Goal: Task Accomplishment & Management: Use online tool/utility

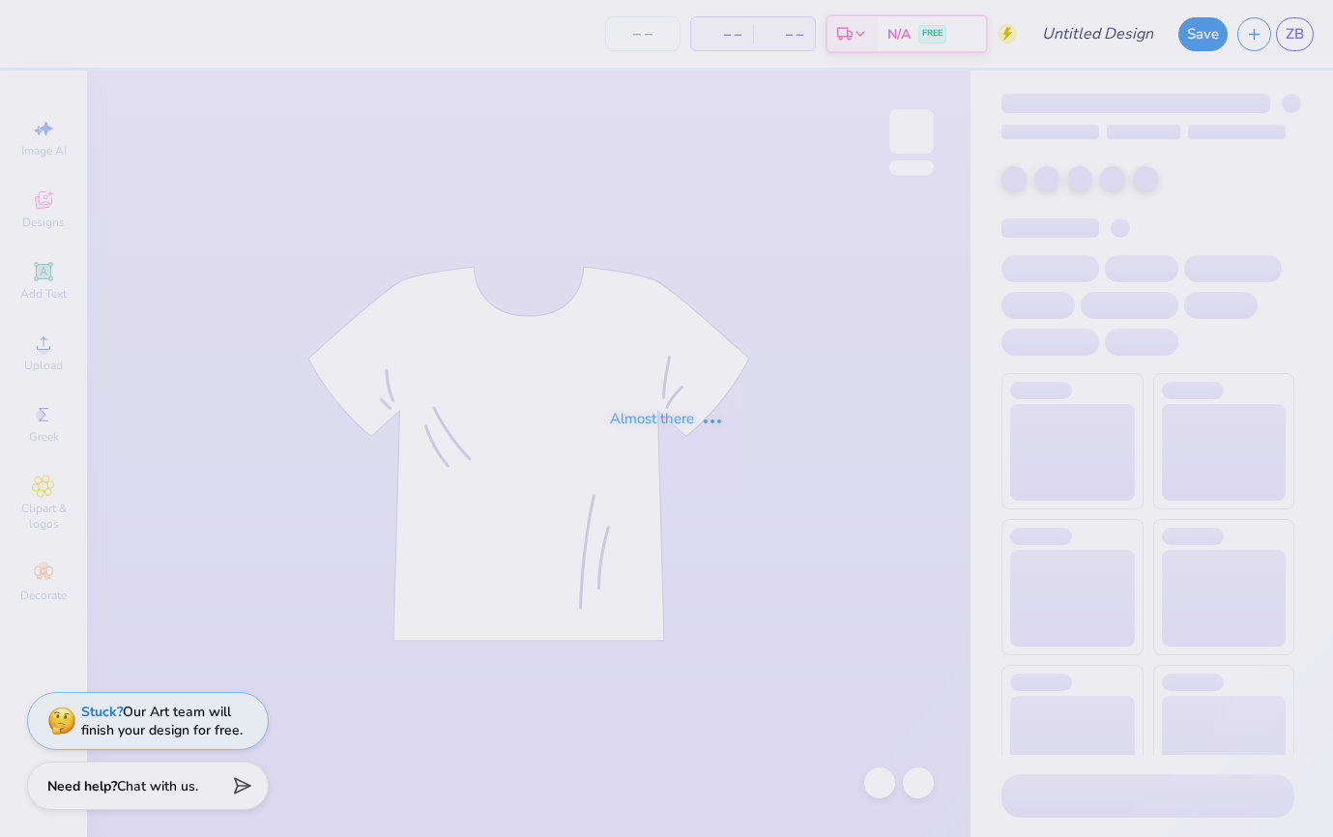
type input "welcome day shirt 1"
type input "85"
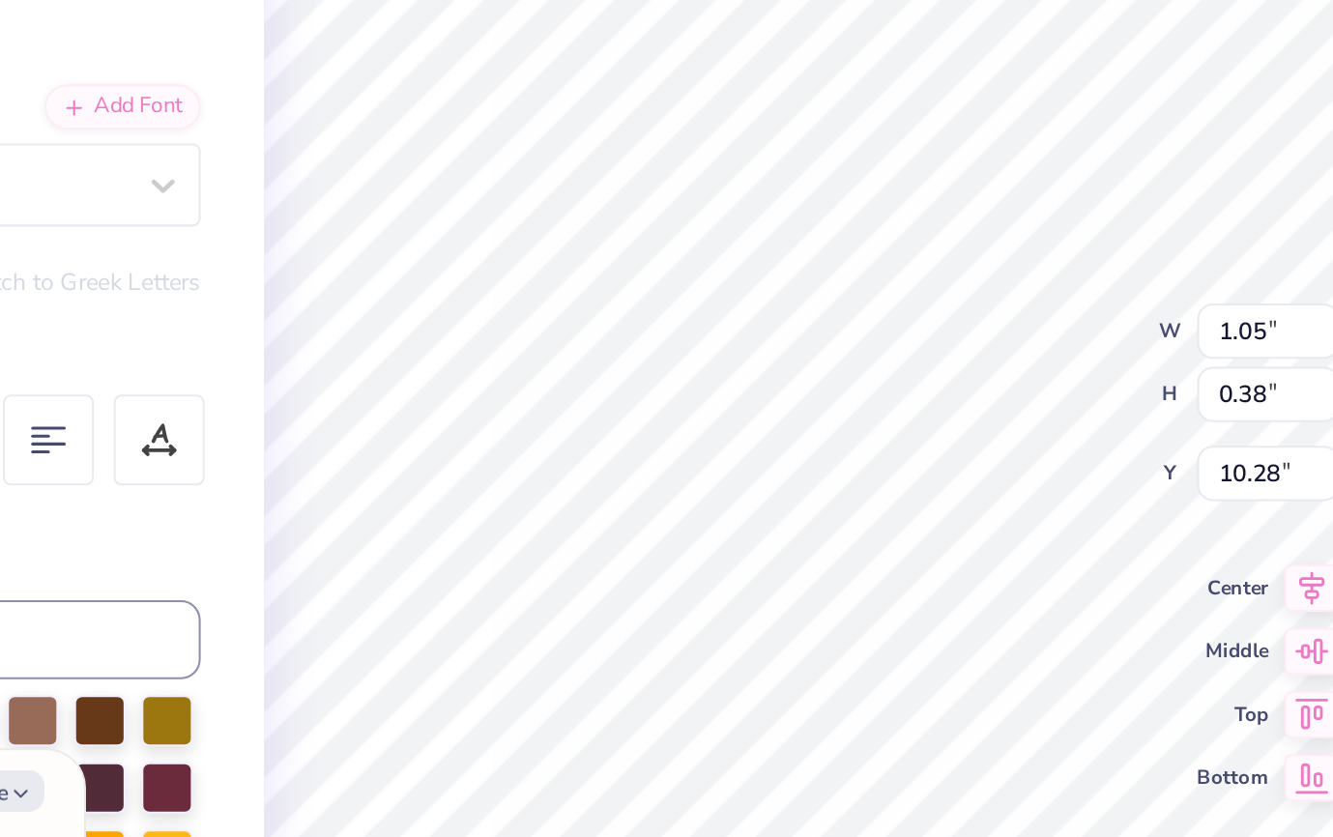
type textarea "x"
type input "11.51"
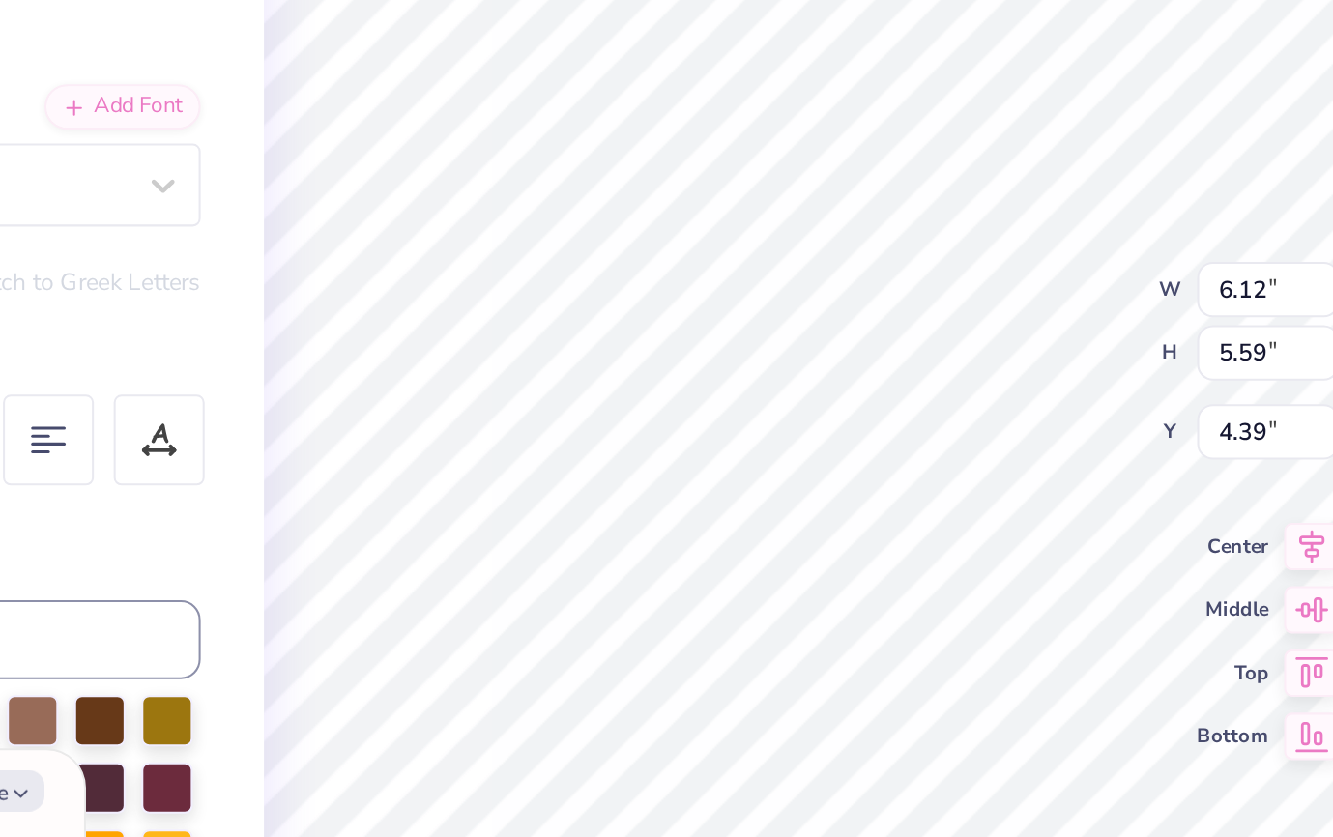
type textarea "x"
type input "3.51"
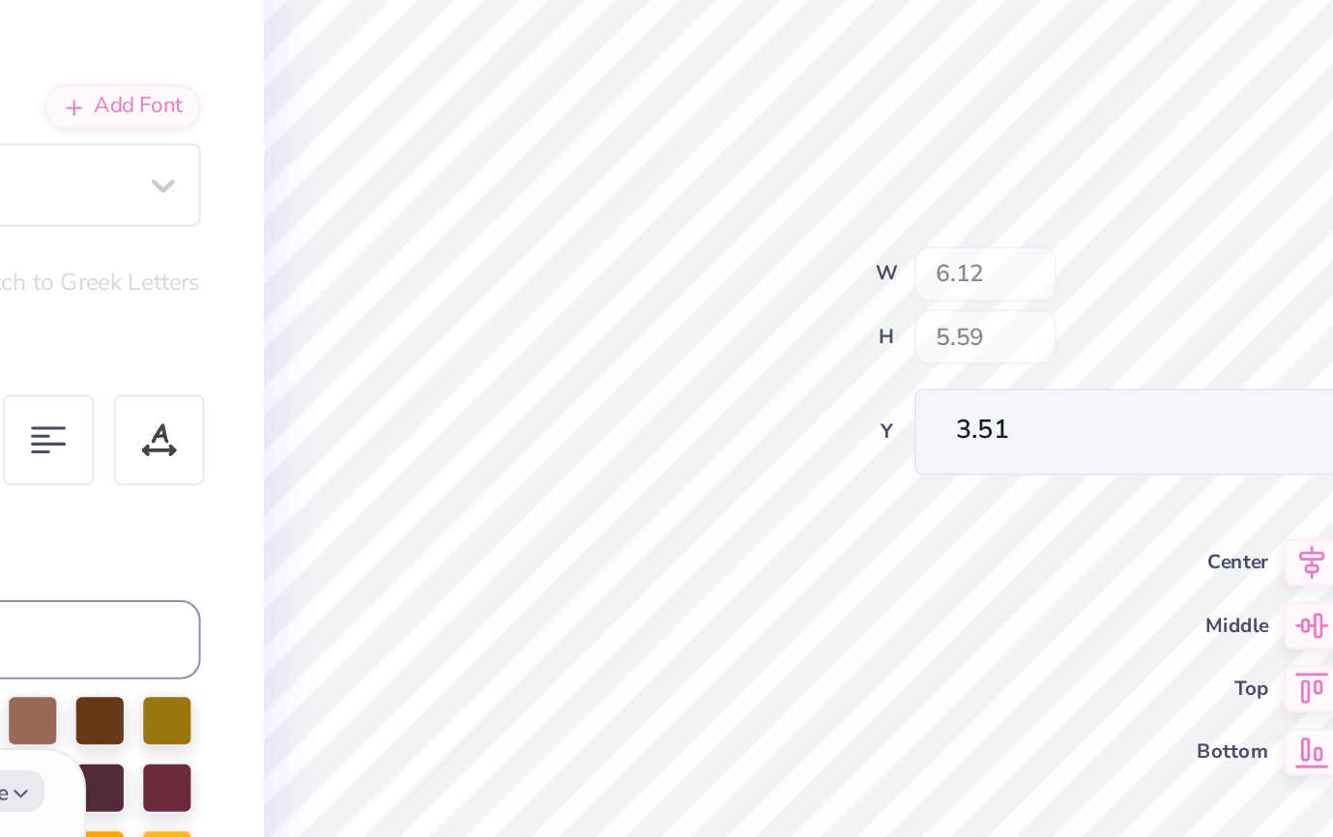
type textarea "x"
type input "0.54"
type input "8.56"
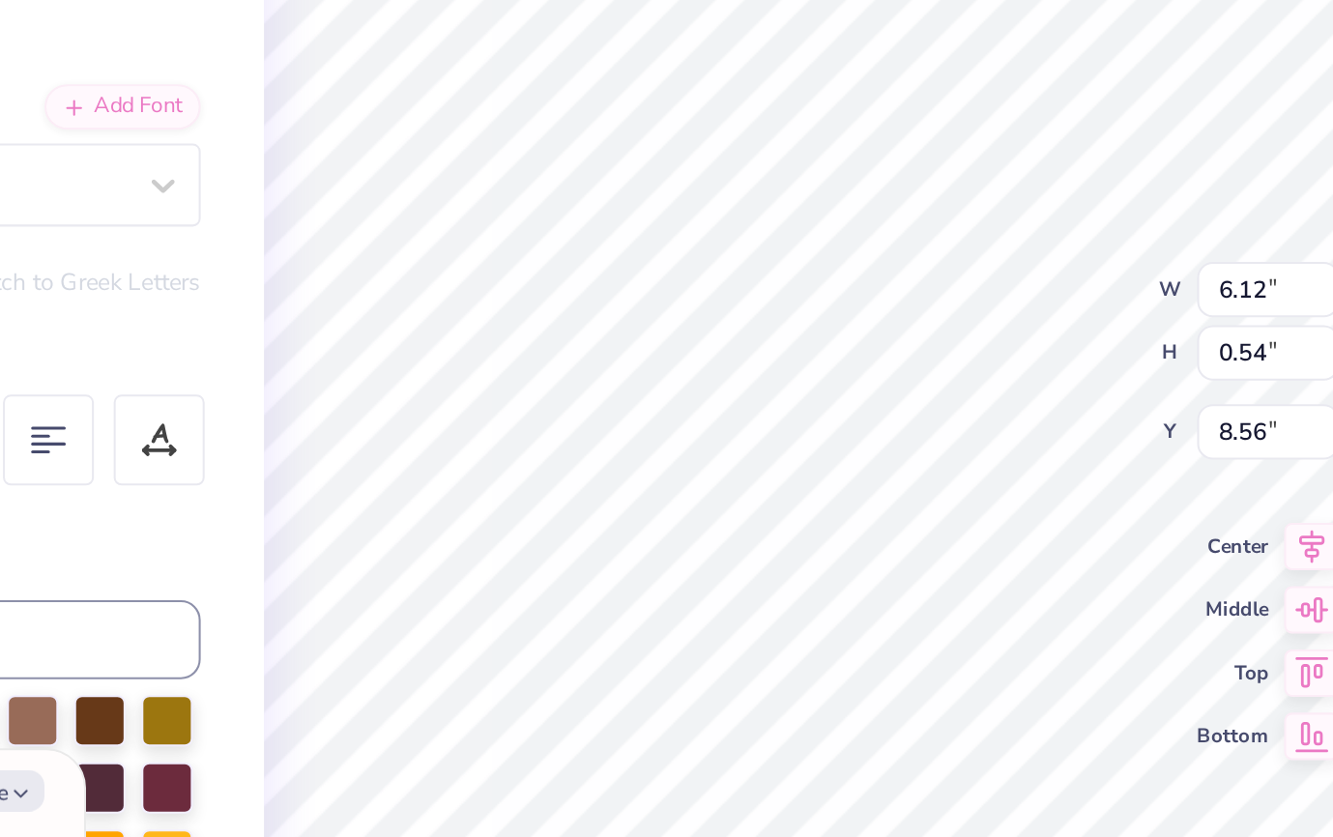
type textarea "x"
type input "10.56"
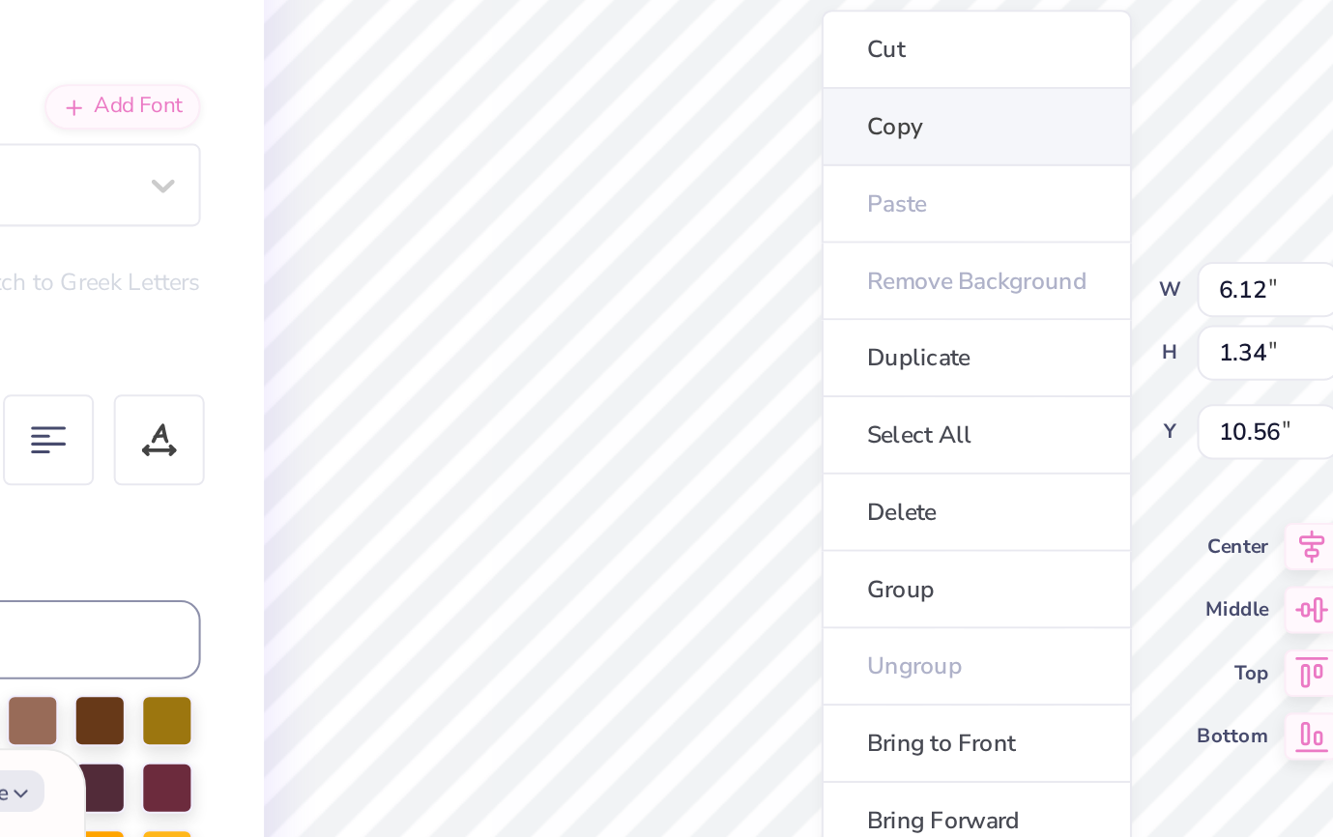
click at [744, 258] on li "Copy" at bounding box center [756, 244] width 152 height 38
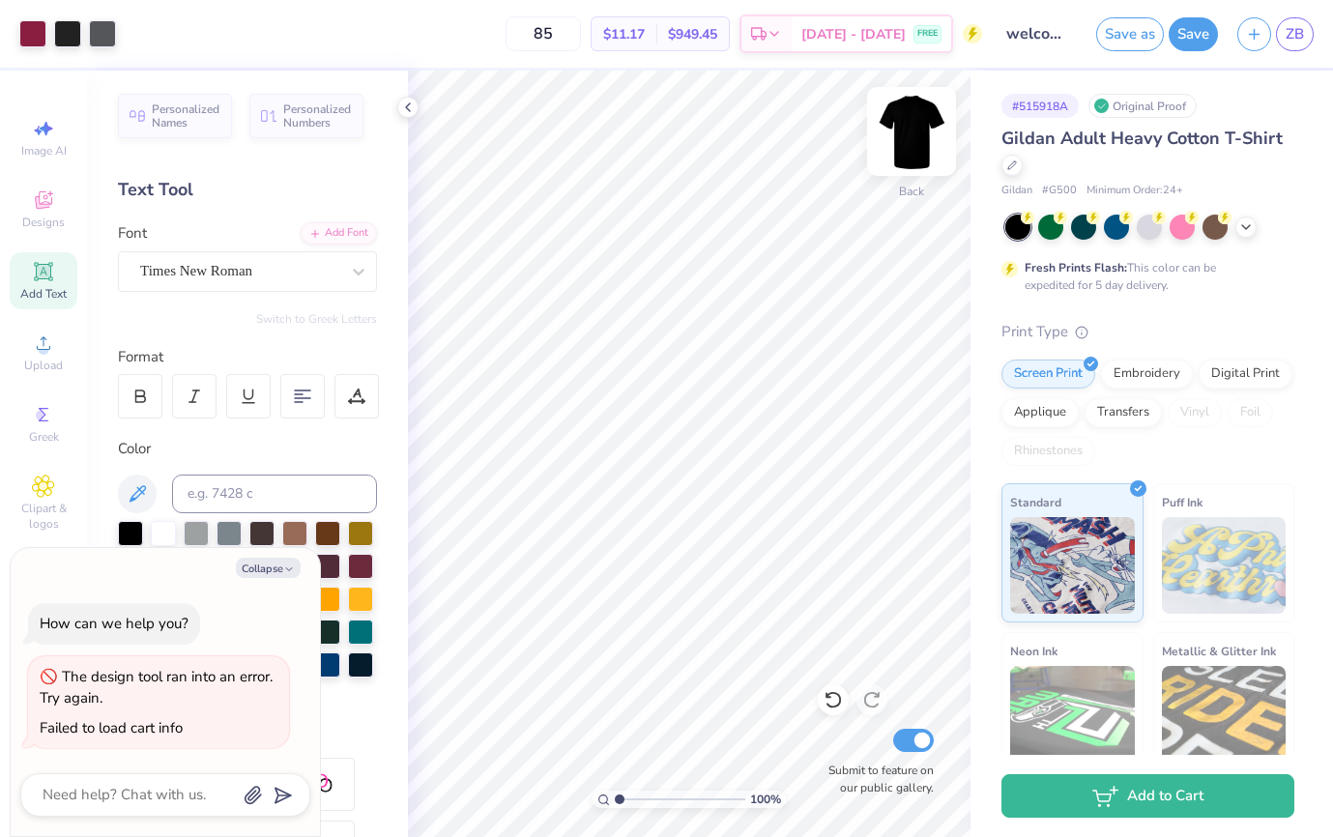
click at [902, 130] on img at bounding box center [911, 131] width 77 height 77
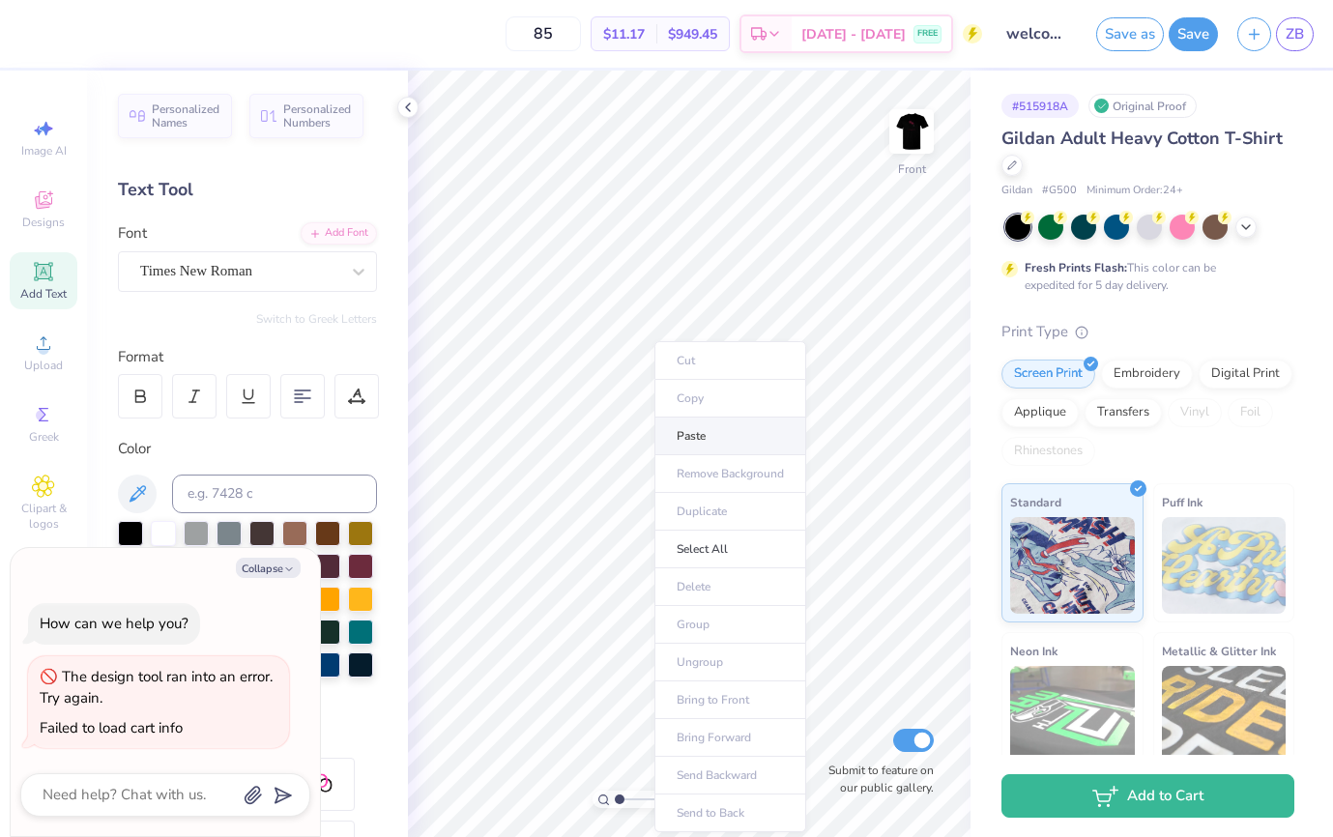
click at [701, 432] on li "Paste" at bounding box center [730, 437] width 152 height 38
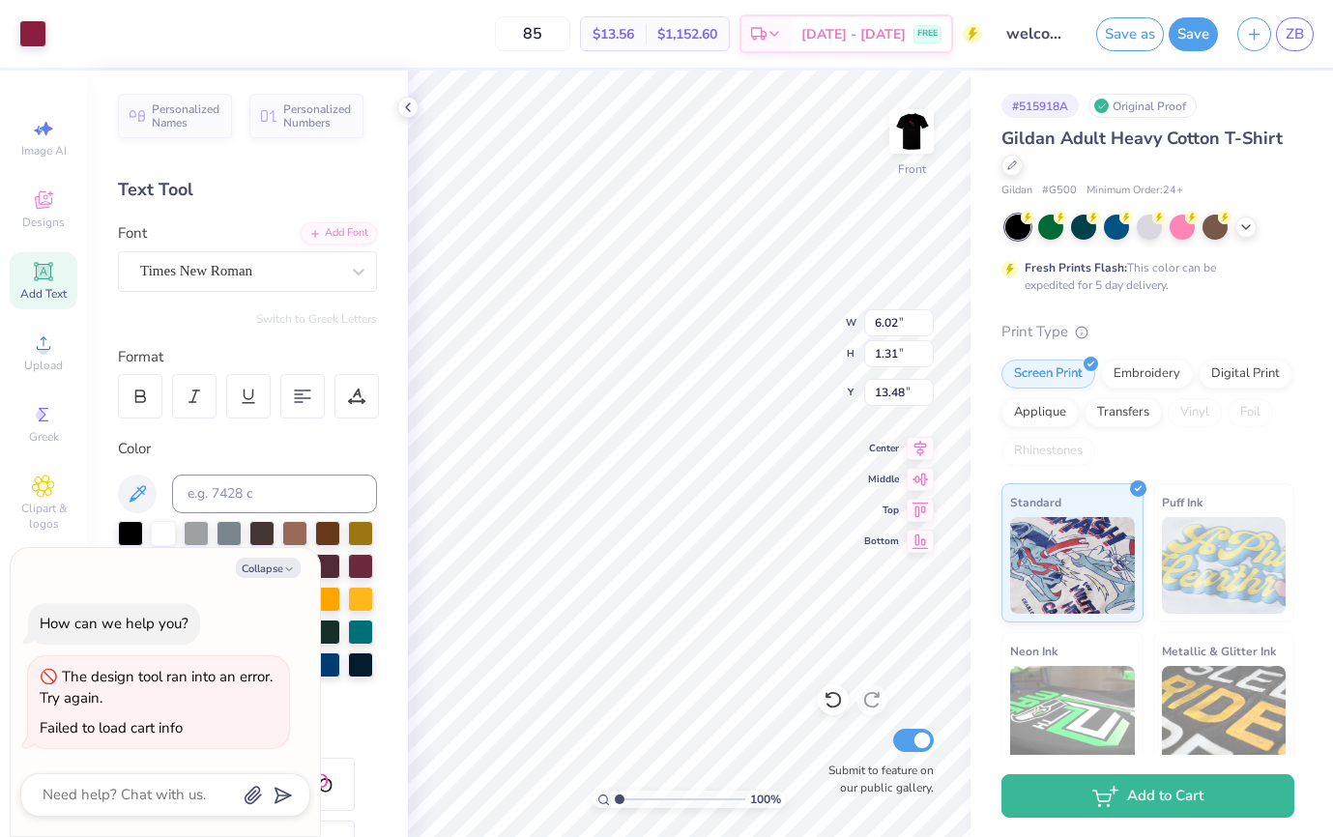
type textarea "x"
type input "10.26"
type input "2.24"
type input "13.52"
type textarea "x"
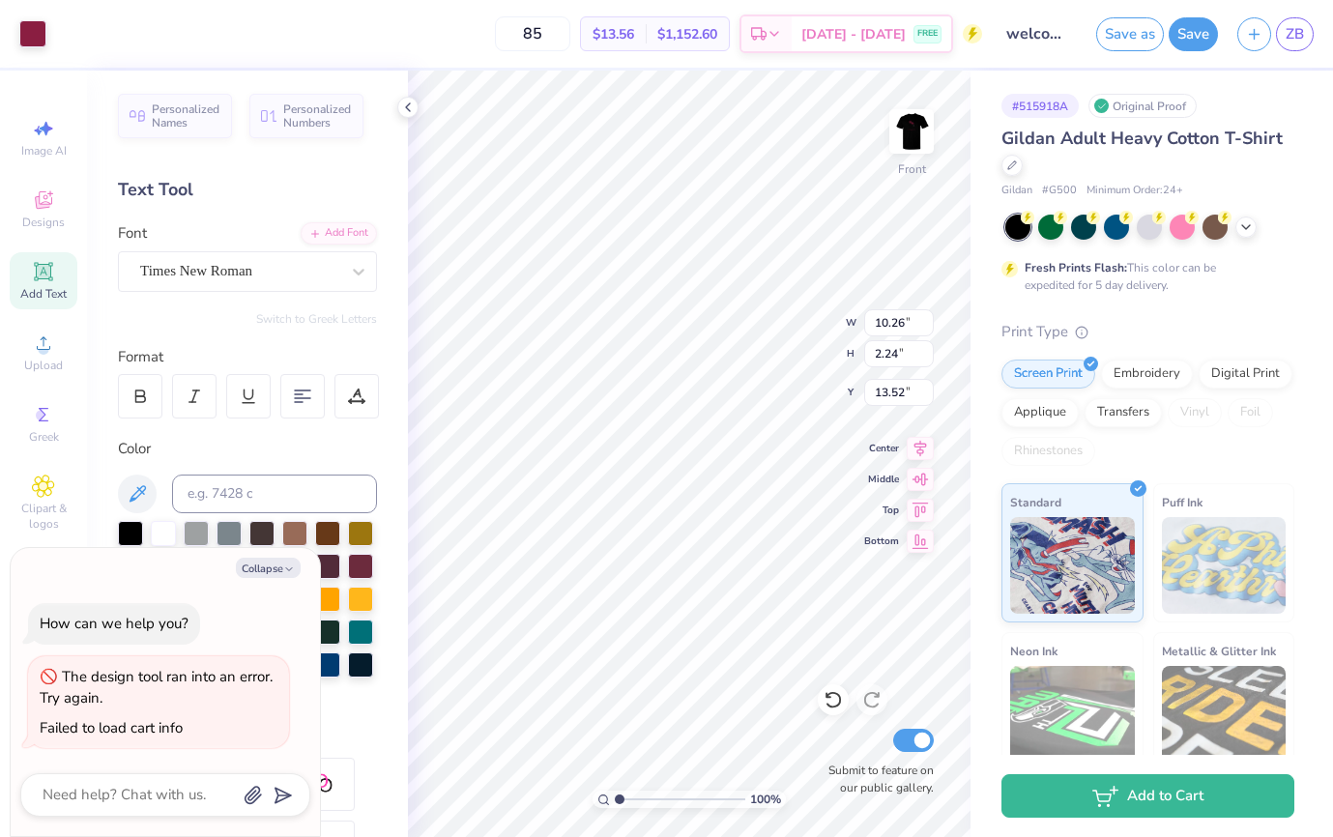
type input "5.65"
type textarea "x"
type input "3.35"
click at [920, 110] on img at bounding box center [911, 131] width 77 height 77
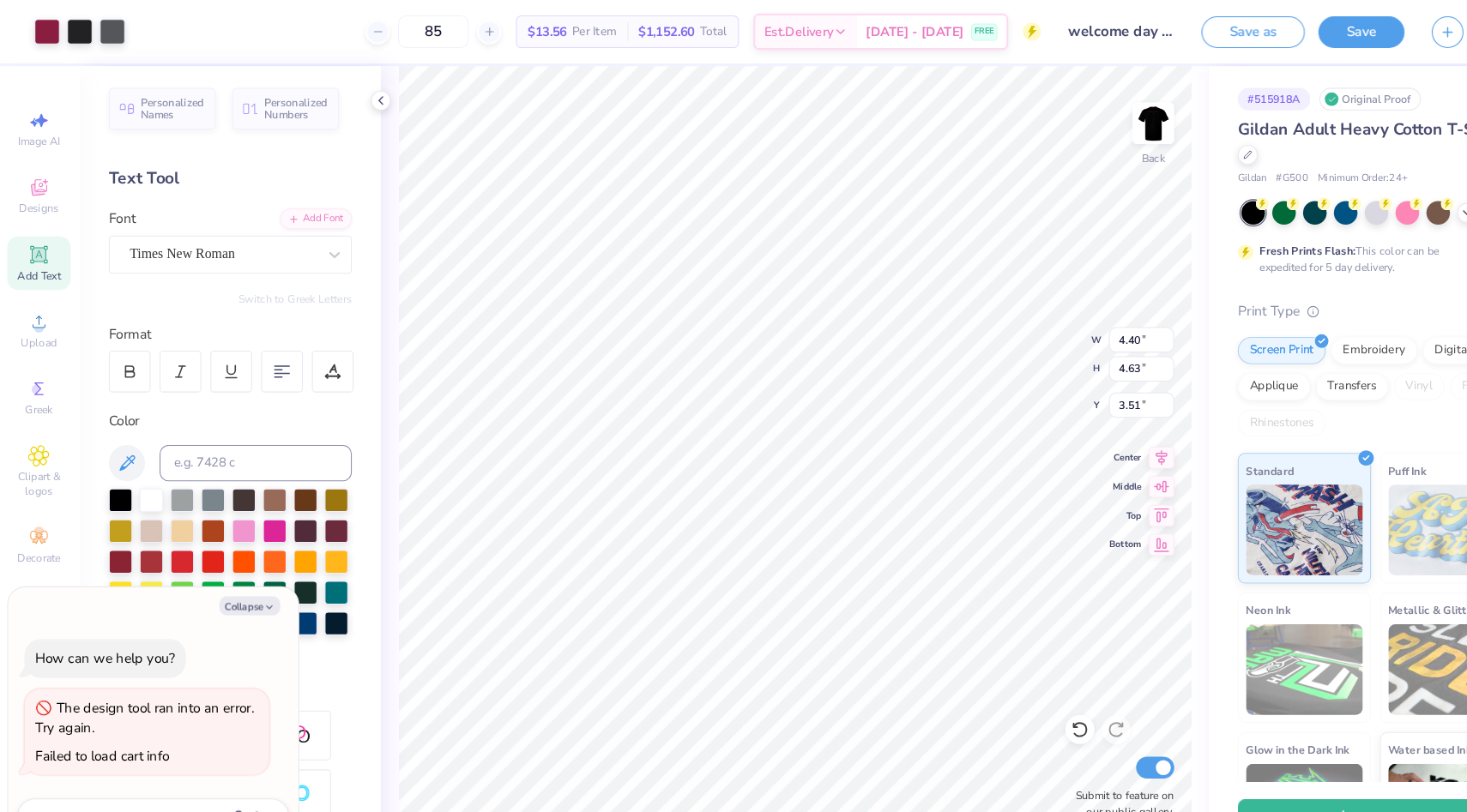
type textarea "x"
type input "4.30"
type input "4.53"
type input "3.62"
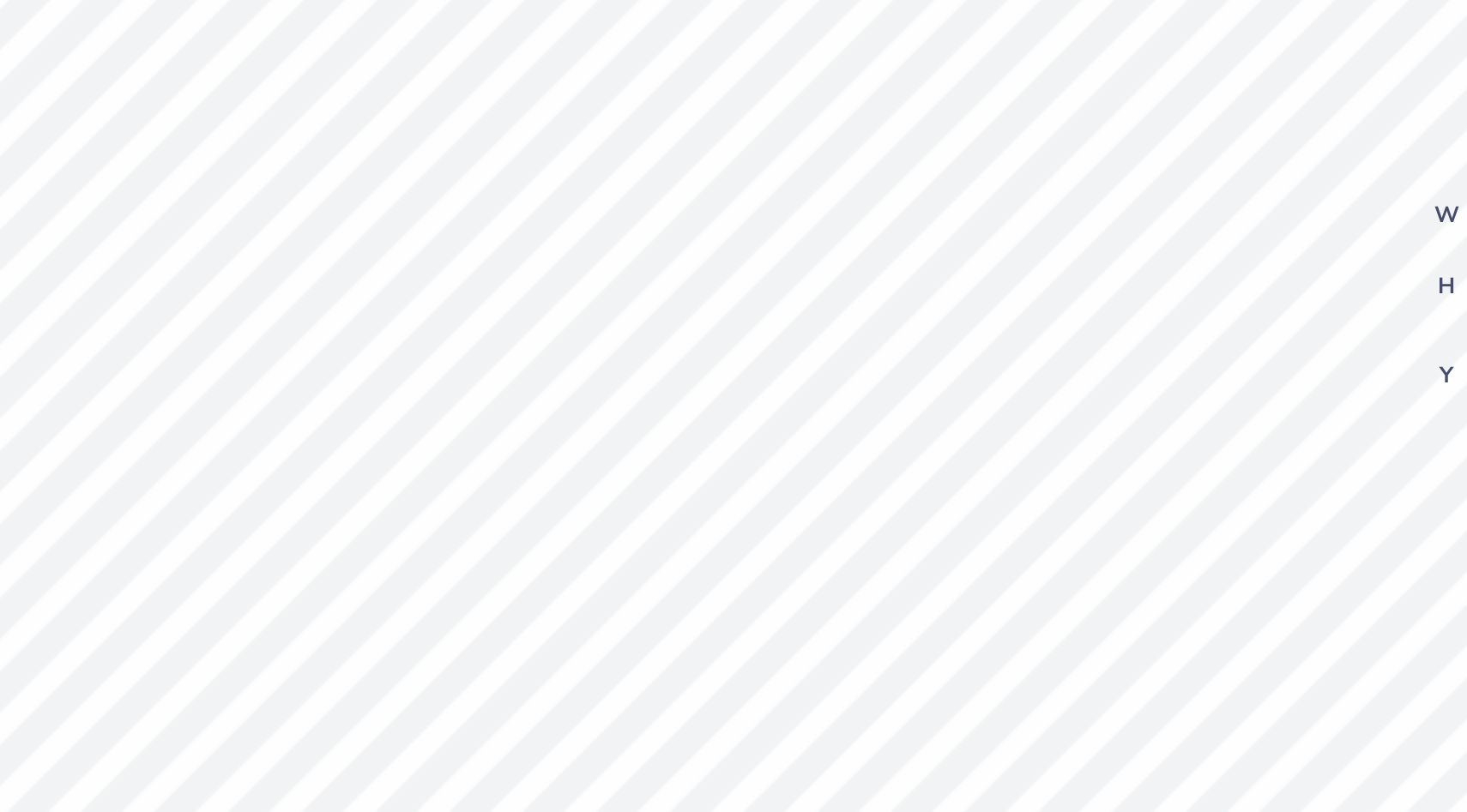
type textarea "x"
type input "6.13"
type textarea "x"
type input "6.37"
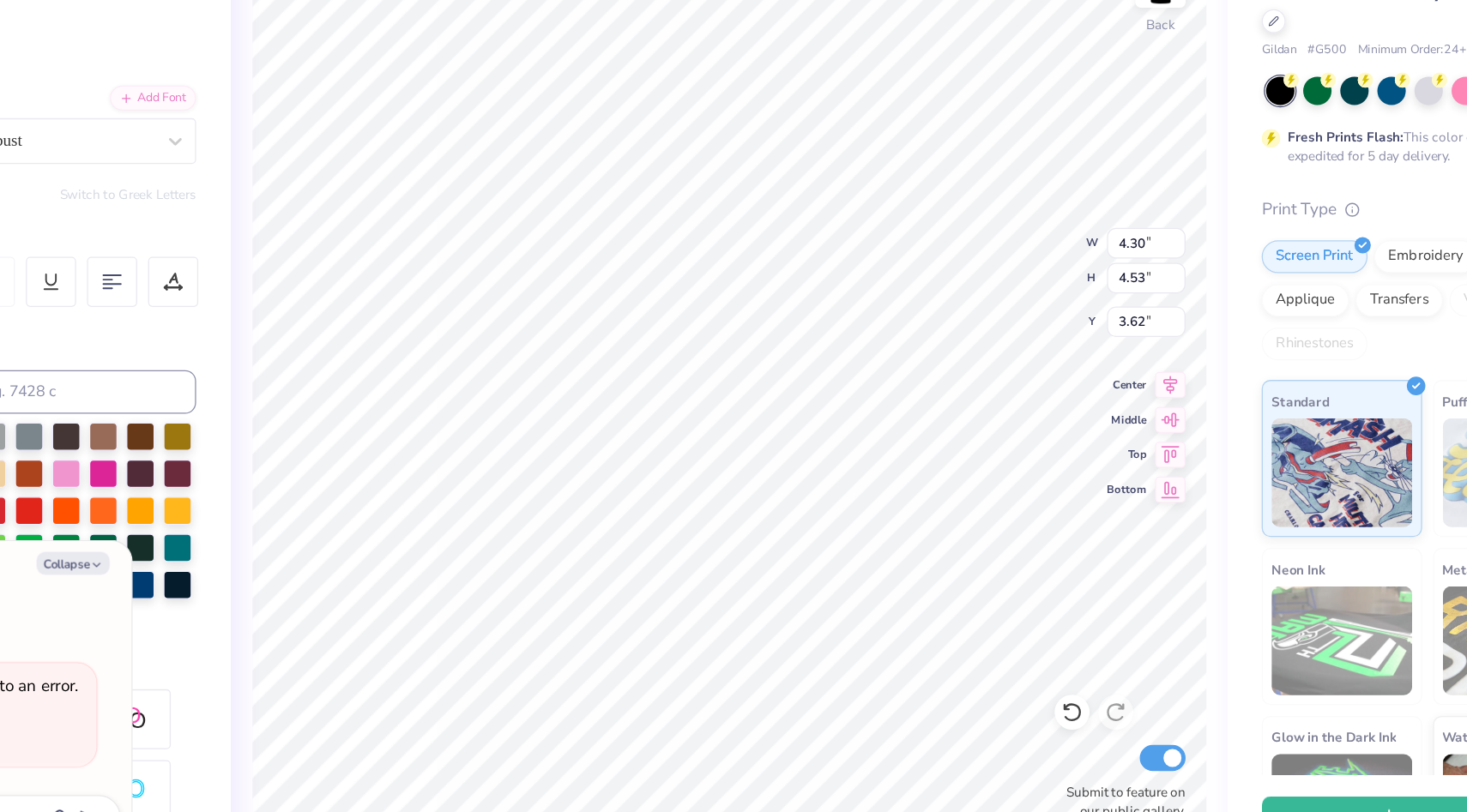
type textarea "x"
type input "7.40"
type input "7.79"
type input "3.80"
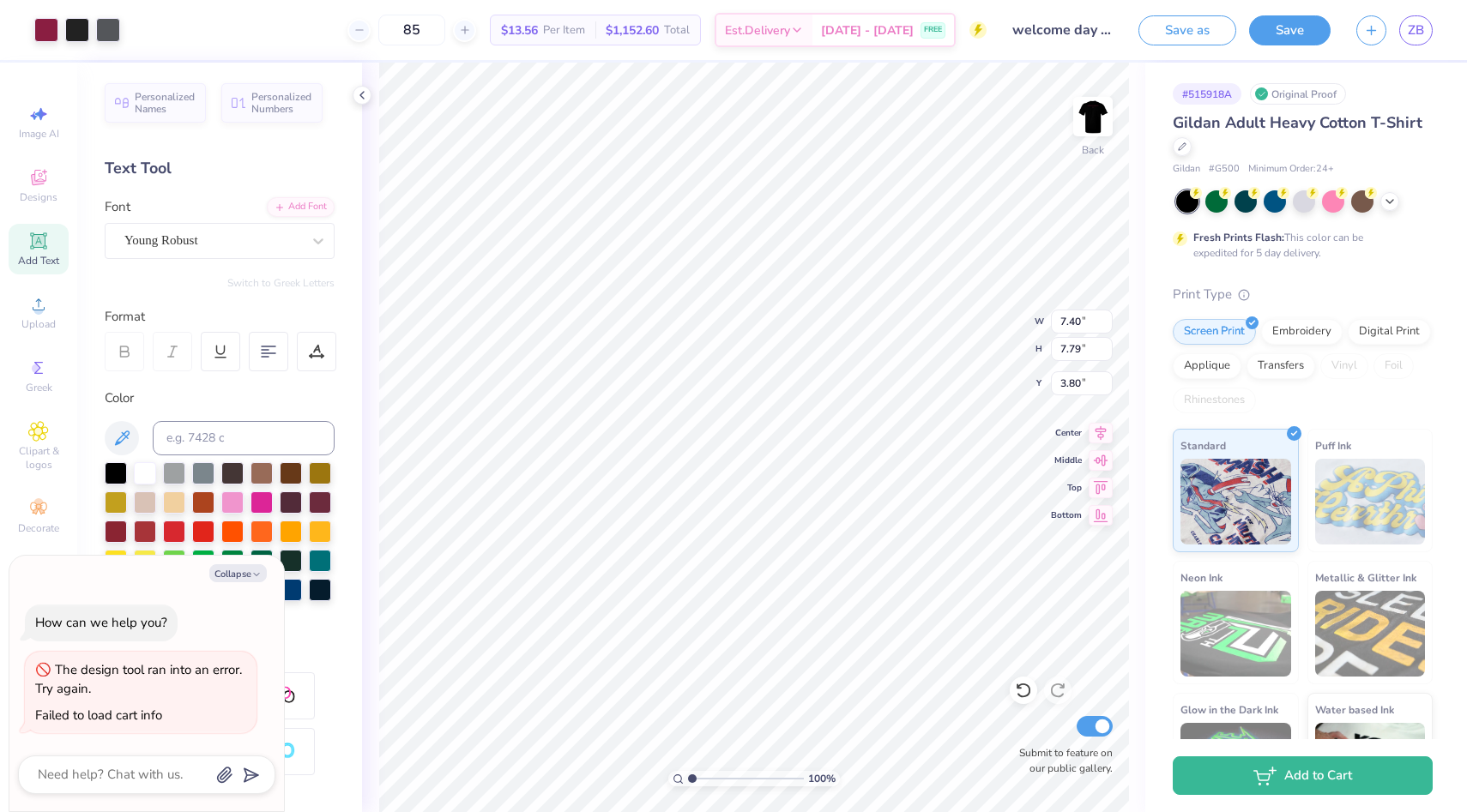
type textarea "x"
type input "3.00"
type textarea "x"
type input "8.91"
type input "9.38"
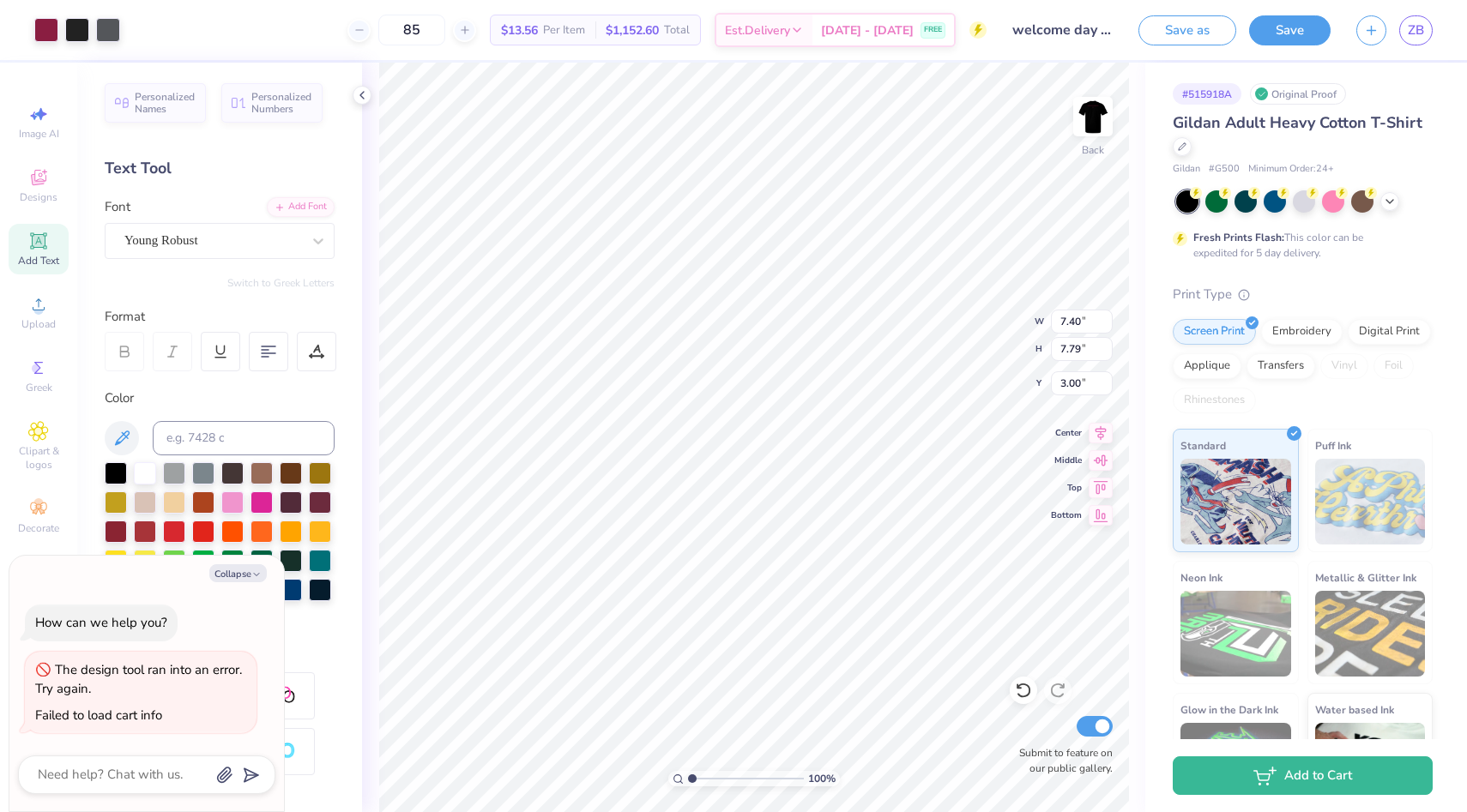
type input "3.09"
type textarea "x"
type input "3.00"
type textarea "x"
type input "7.77"
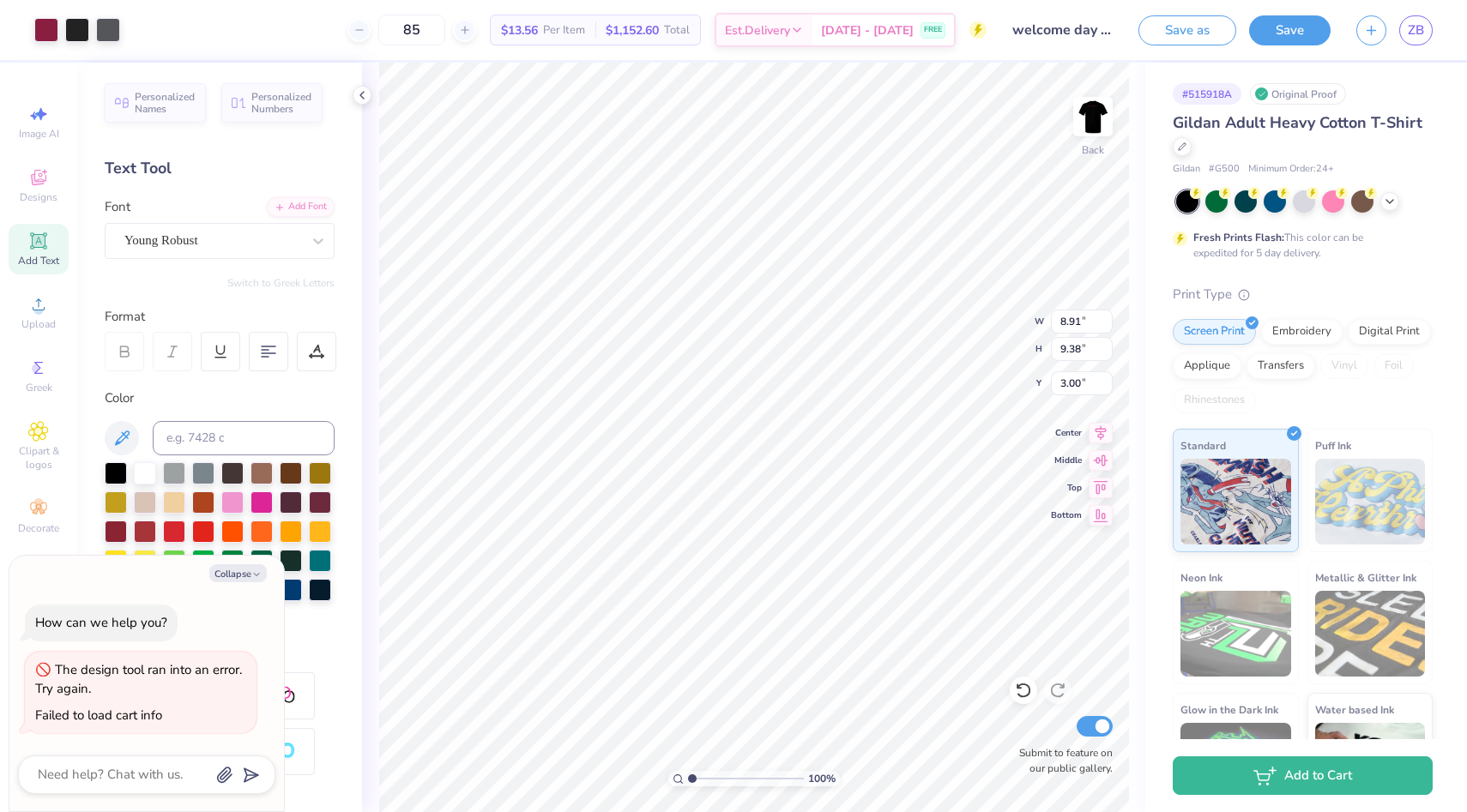
type input "8.17"
type input "2.93"
type textarea "x"
type input "3.00"
click at [1093, 130] on img at bounding box center [1092, 116] width 68 height 68
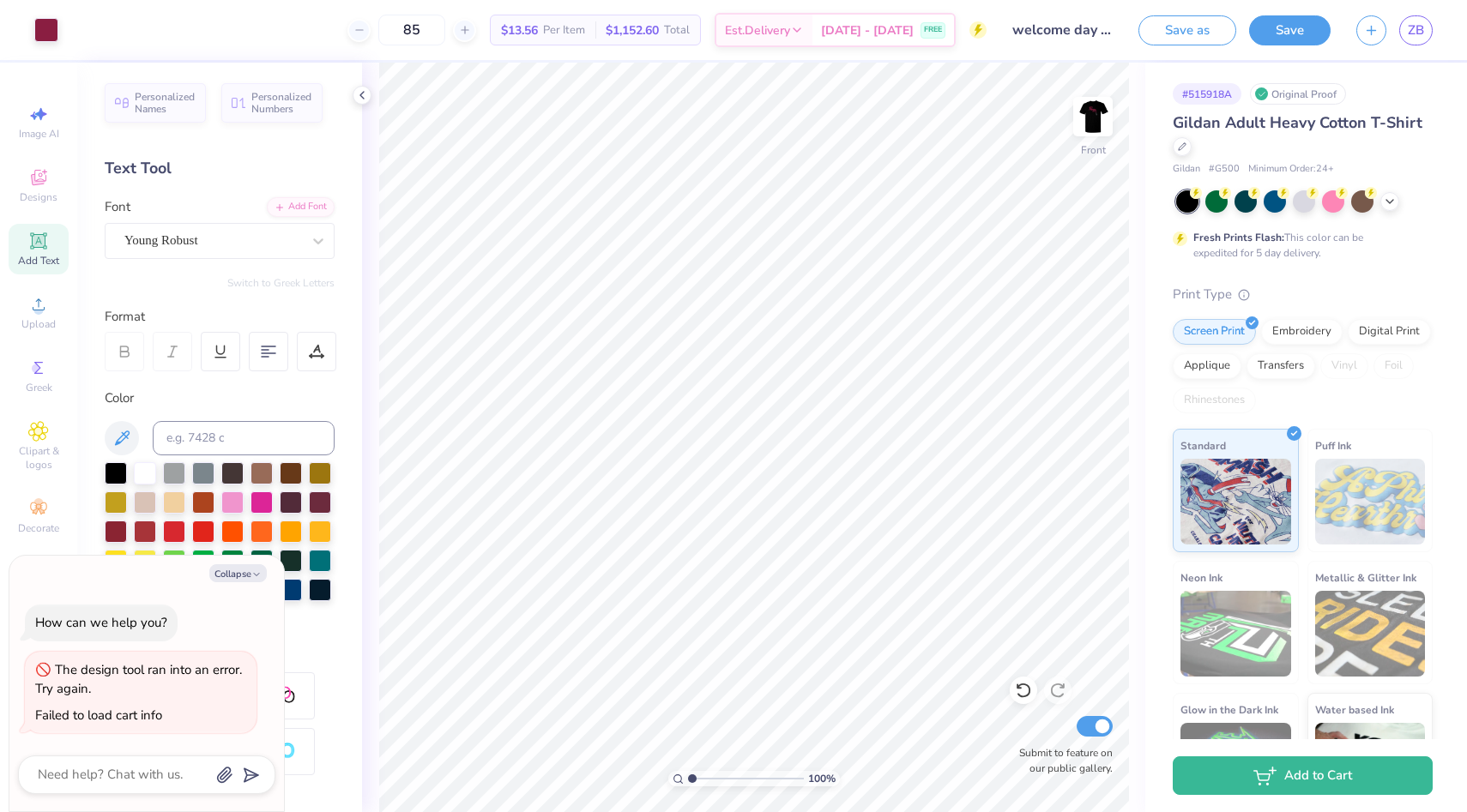
click at [1093, 130] on img at bounding box center [1092, 116] width 35 height 35
click at [1182, 204] on div at bounding box center [1304, 200] width 22 height 22
click at [1097, 134] on img at bounding box center [1092, 116] width 68 height 68
click at [1097, 134] on img at bounding box center [1092, 116] width 35 height 35
click at [1182, 206] on div at bounding box center [1389, 200] width 19 height 19
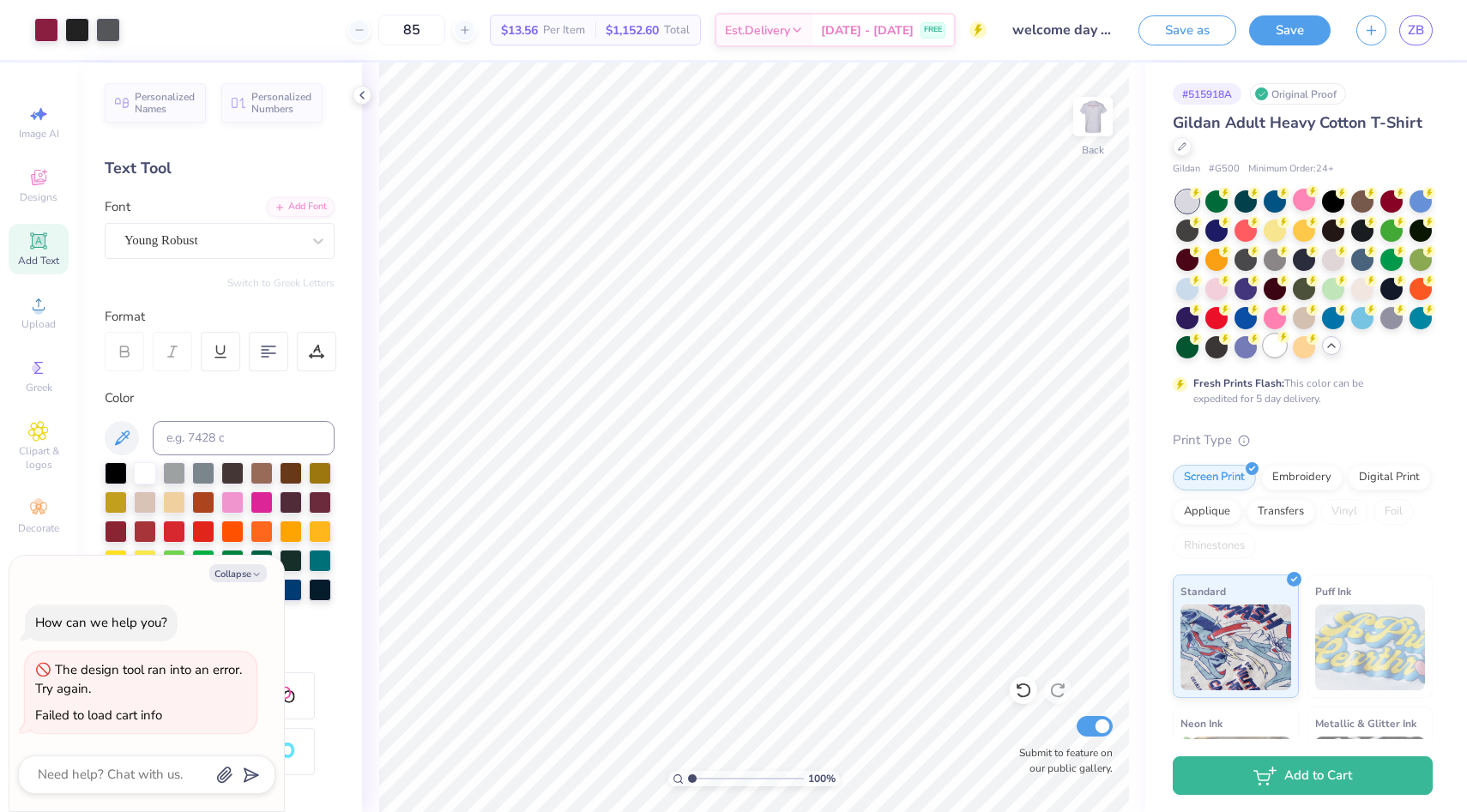
click at [1182, 347] on div at bounding box center [1274, 345] width 22 height 22
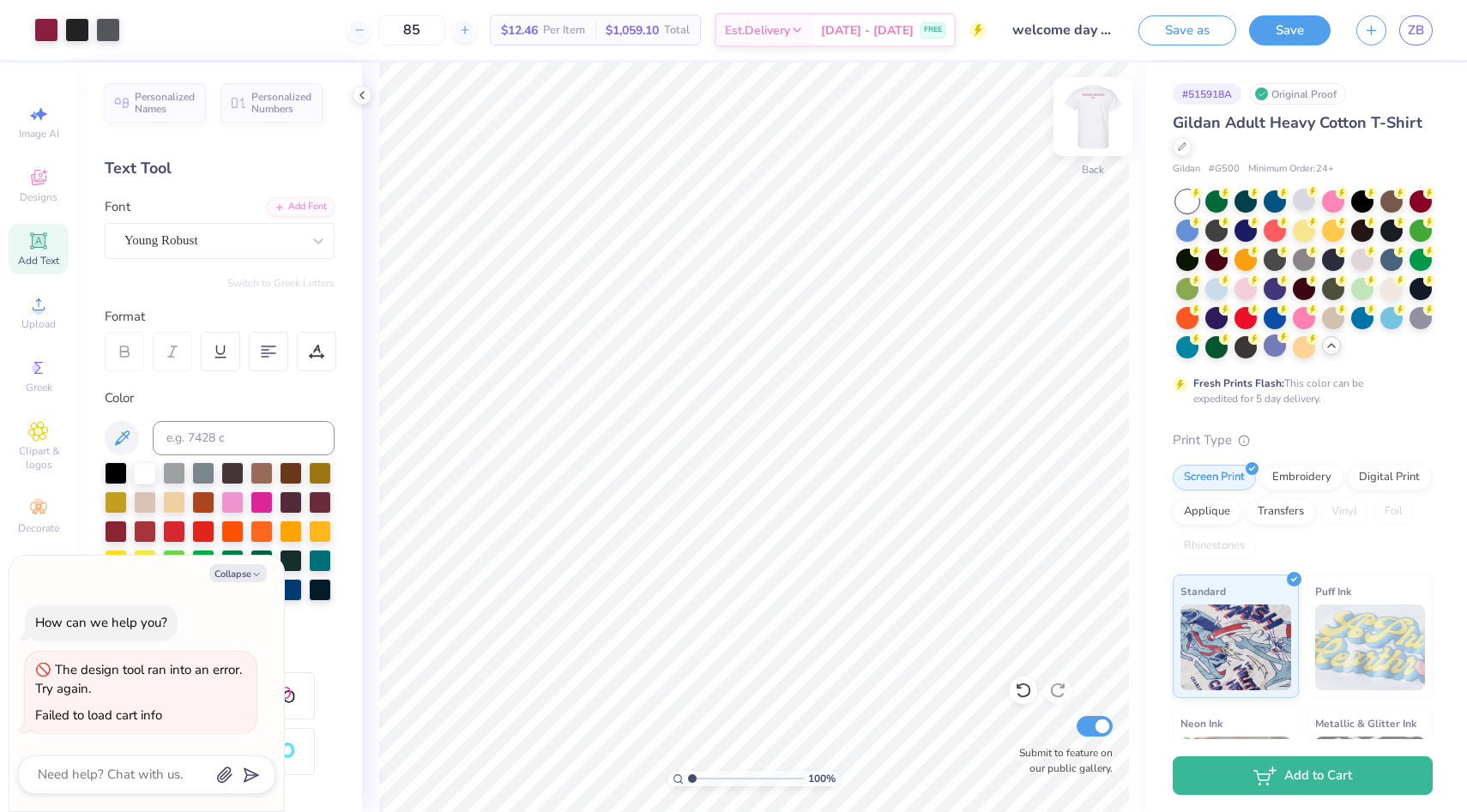
click at [1094, 121] on img at bounding box center [1092, 116] width 68 height 68
click at [1094, 121] on img at bounding box center [1092, 116] width 35 height 35
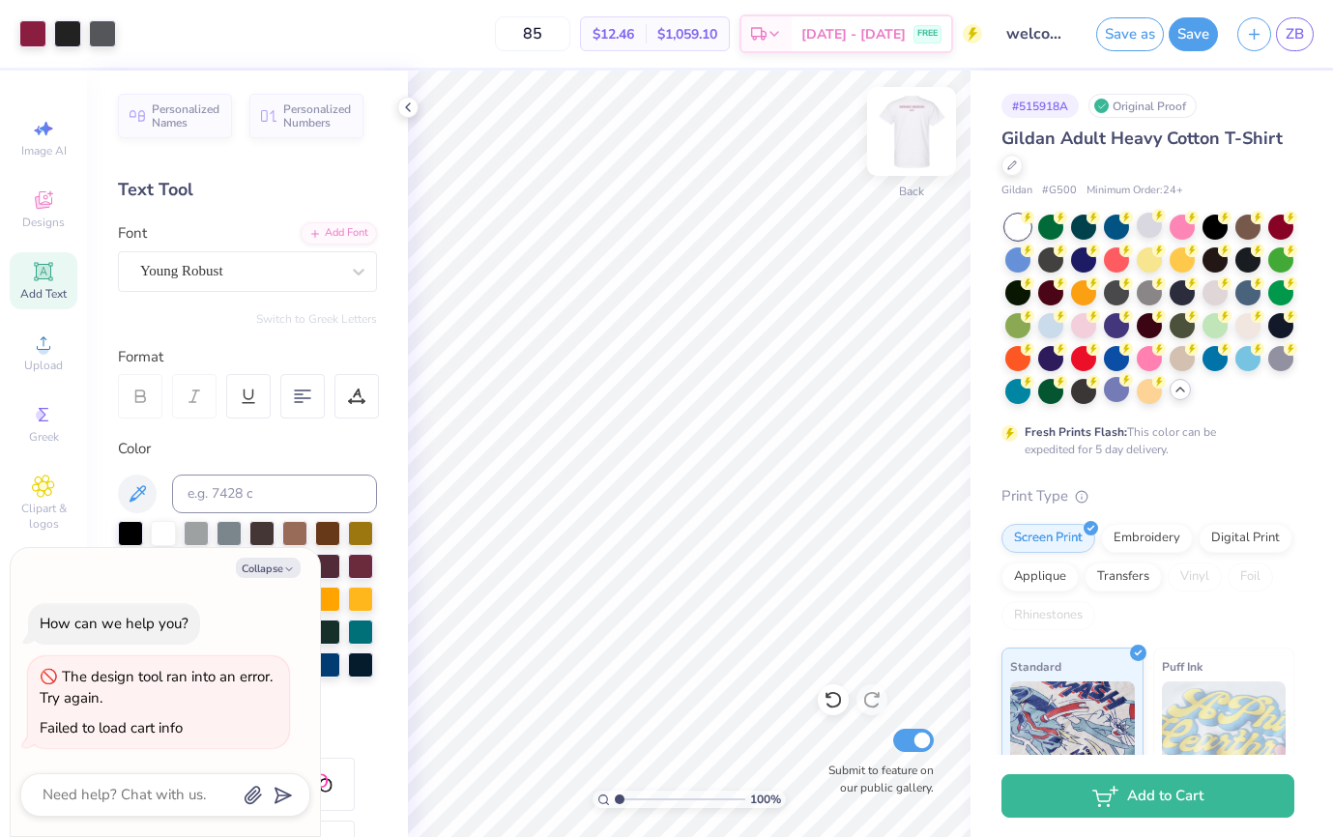
click at [917, 166] on div "Back" at bounding box center [911, 143] width 44 height 69
click at [910, 137] on img at bounding box center [911, 131] width 39 height 39
click at [923, 127] on img at bounding box center [911, 131] width 77 height 77
click at [920, 119] on img at bounding box center [911, 131] width 77 height 77
click at [927, 129] on img at bounding box center [911, 131] width 77 height 77
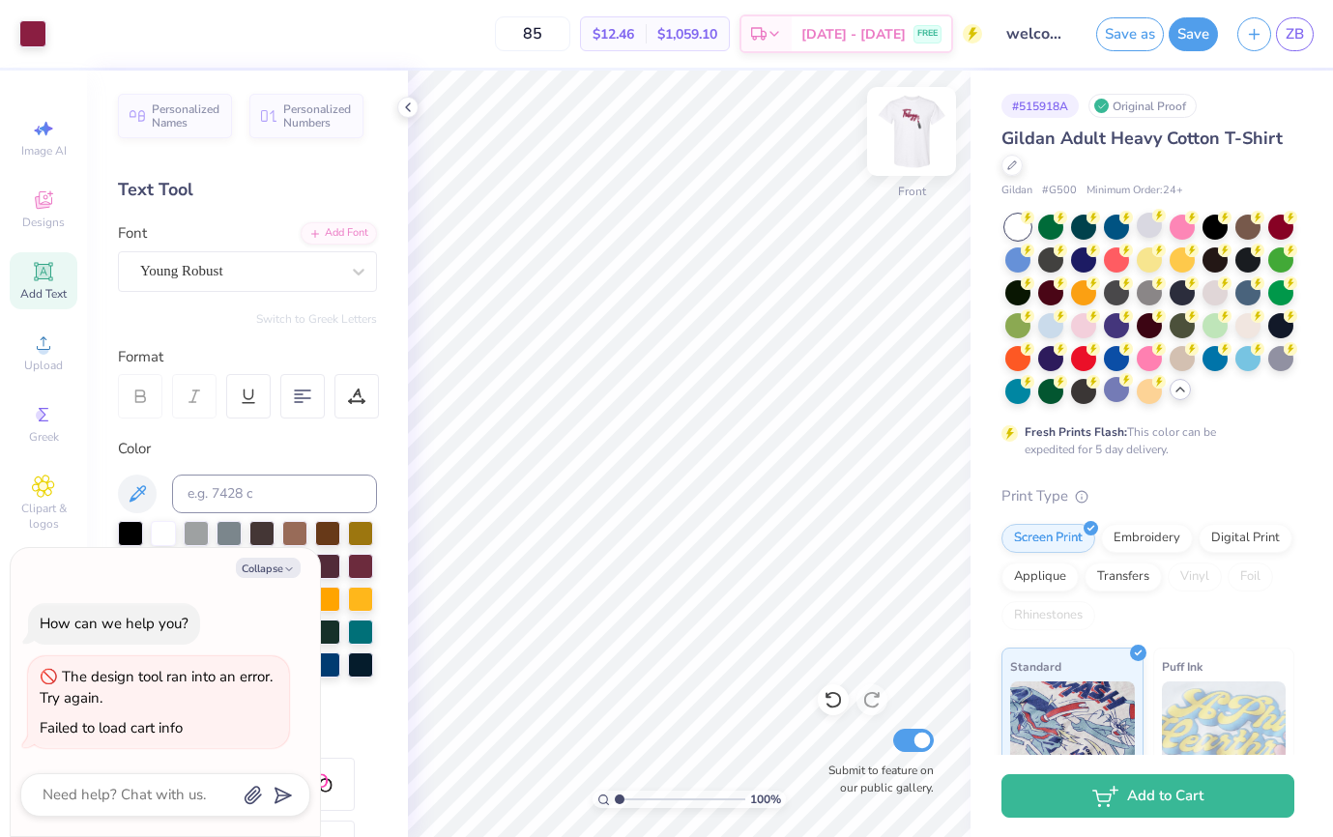
click at [911, 120] on img at bounding box center [911, 131] width 77 height 77
click at [911, 120] on img at bounding box center [911, 131] width 39 height 39
click at [1195, 37] on button "Save" at bounding box center [1193, 31] width 49 height 34
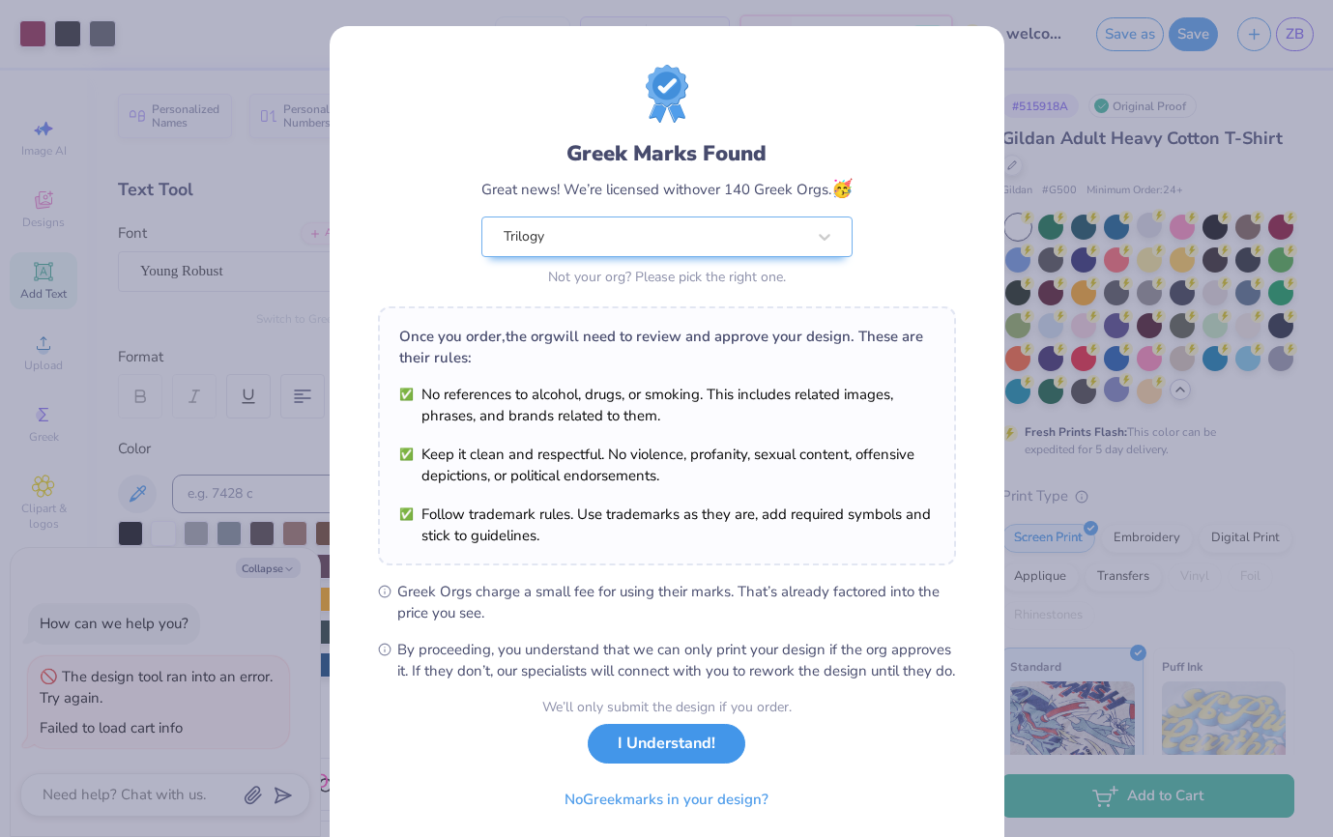
click at [664, 764] on button "I Understand!" at bounding box center [667, 744] width 158 height 40
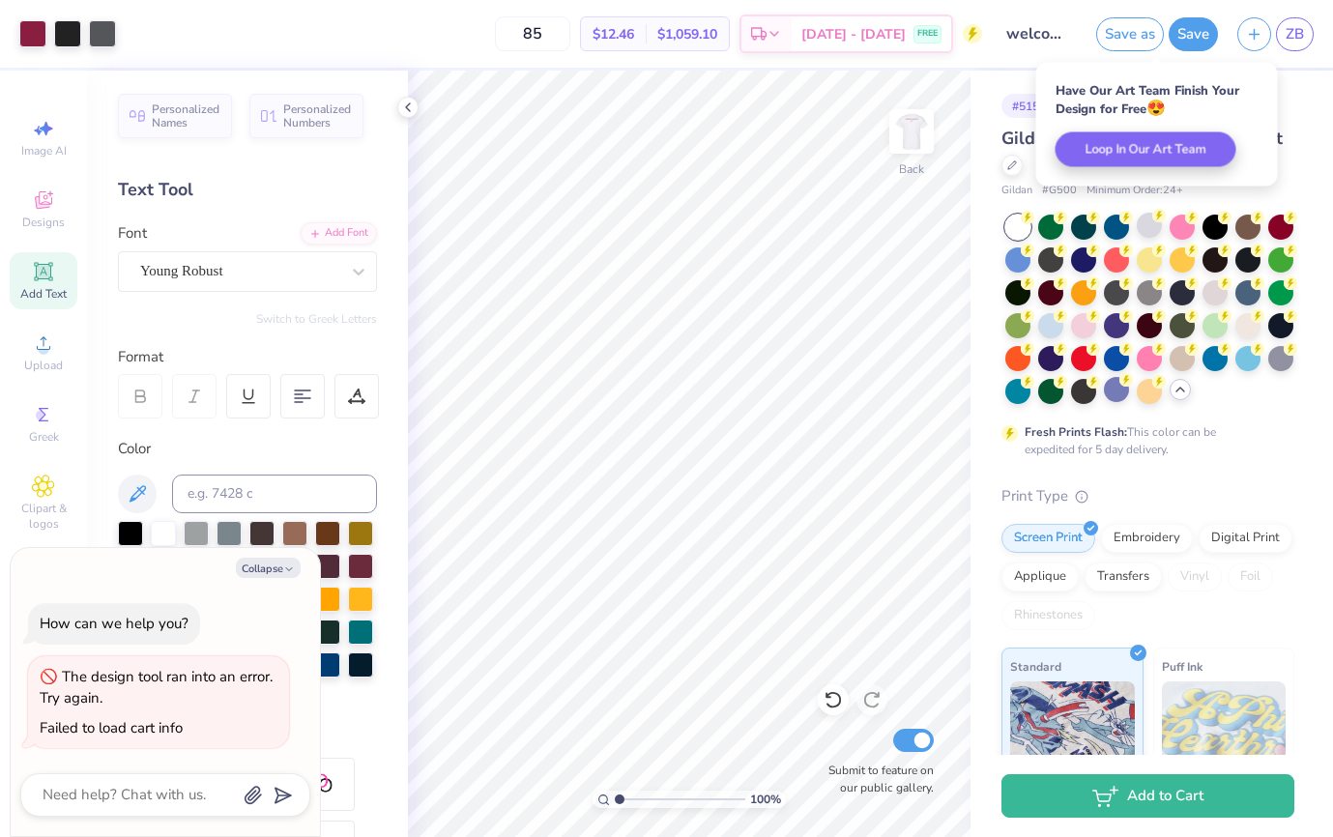
type textarea "x"
